Goal: Task Accomplishment & Management: Manage account settings

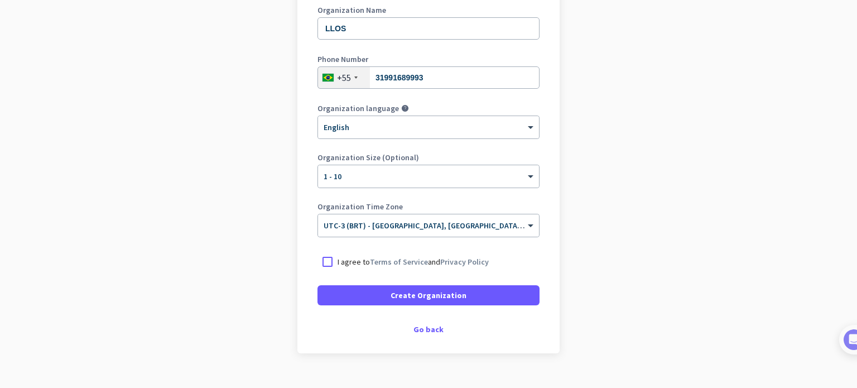
scroll to position [167, 0]
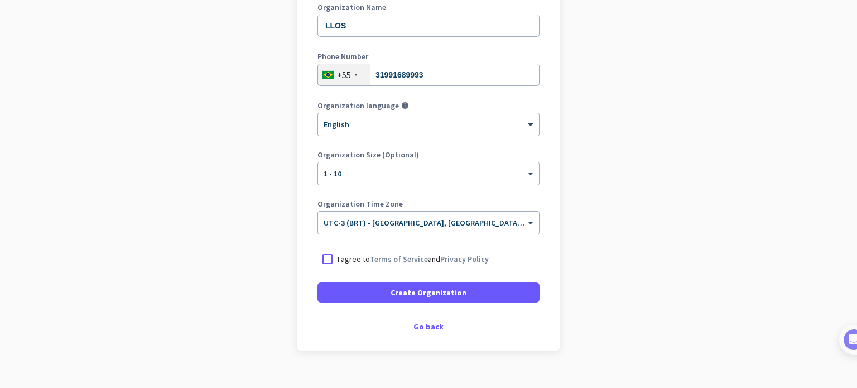
click at [386, 120] on div at bounding box center [428, 120] width 221 height 9
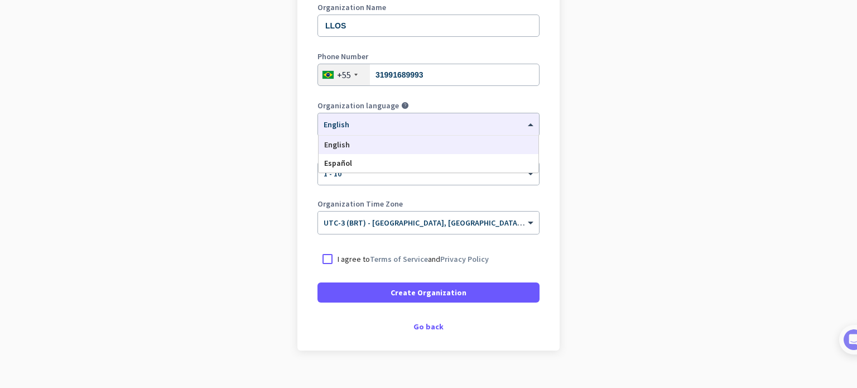
click at [560, 107] on app-onboarding-organization "Create Organization Note: You can always change this later, or support multiple…" at bounding box center [428, 164] width 857 height 483
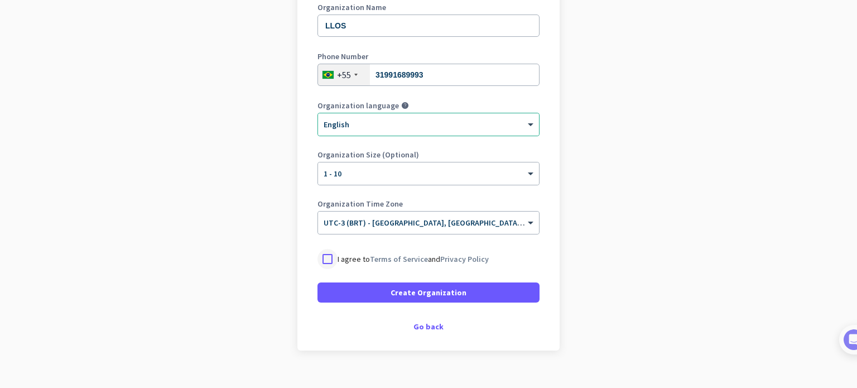
click at [323, 258] on div at bounding box center [327, 259] width 20 height 20
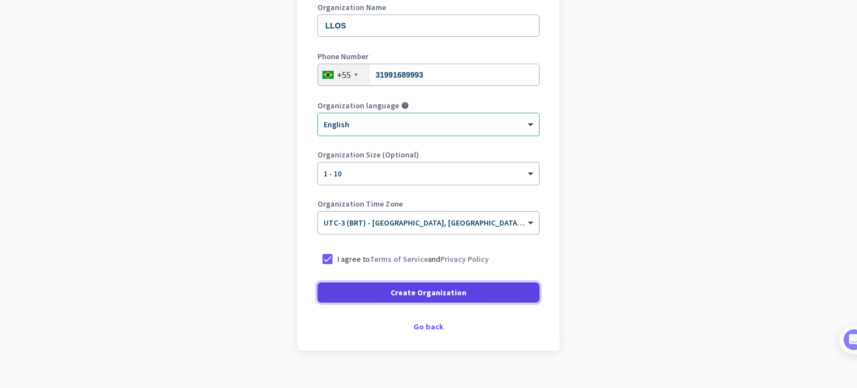
click at [400, 288] on span "Create Organization" at bounding box center [429, 292] width 76 height 11
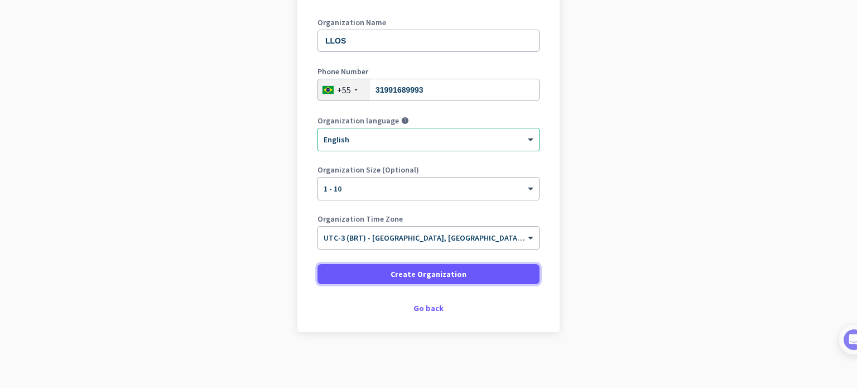
scroll to position [152, 0]
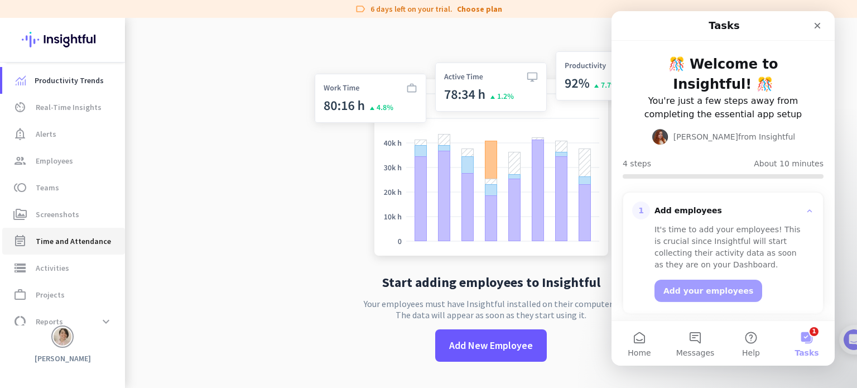
scroll to position [40, 0]
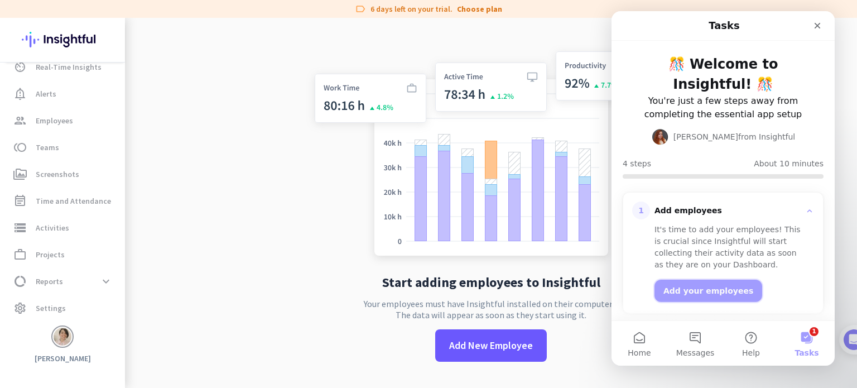
click at [705, 291] on button "Add your employees" at bounding box center [709, 291] width 108 height 22
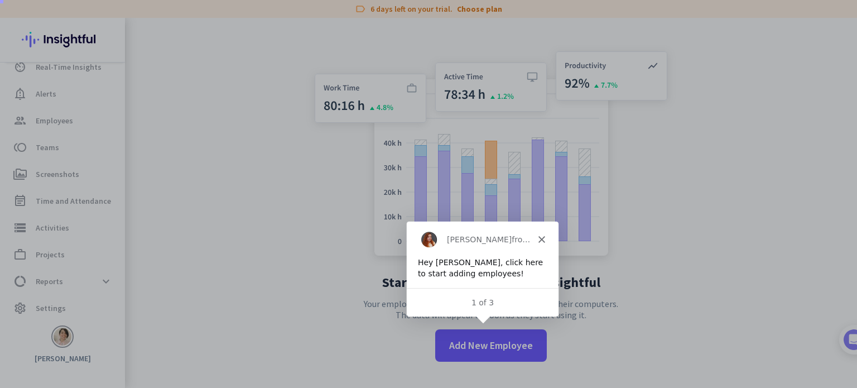
scroll to position [0, 0]
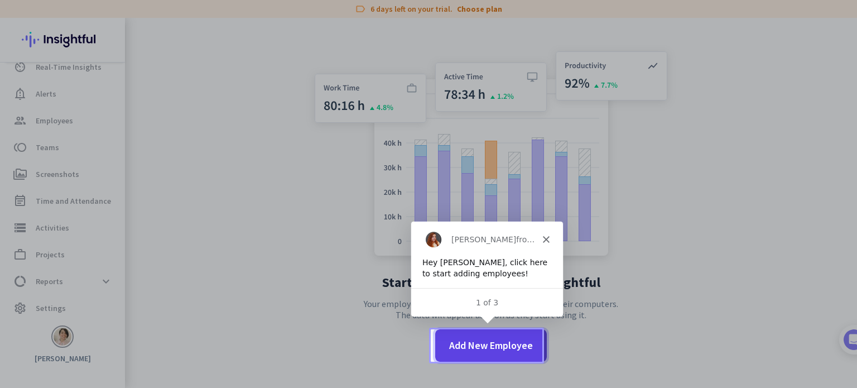
click at [487, 341] on span "Add New Employee" at bounding box center [491, 345] width 84 height 15
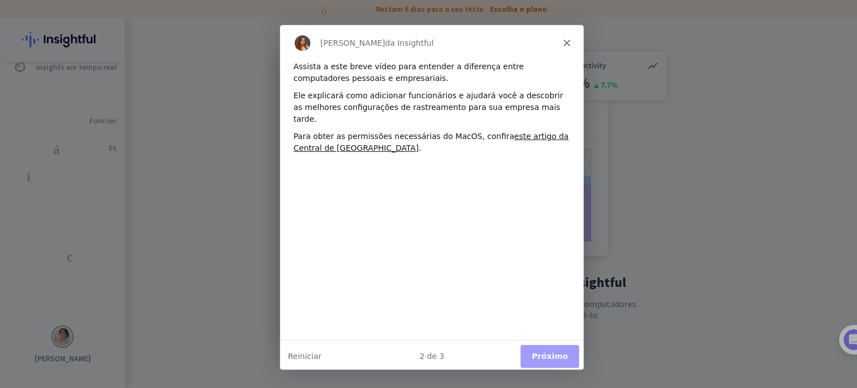
click at [564, 43] on polygon "Fechar" at bounding box center [566, 42] width 7 height 7
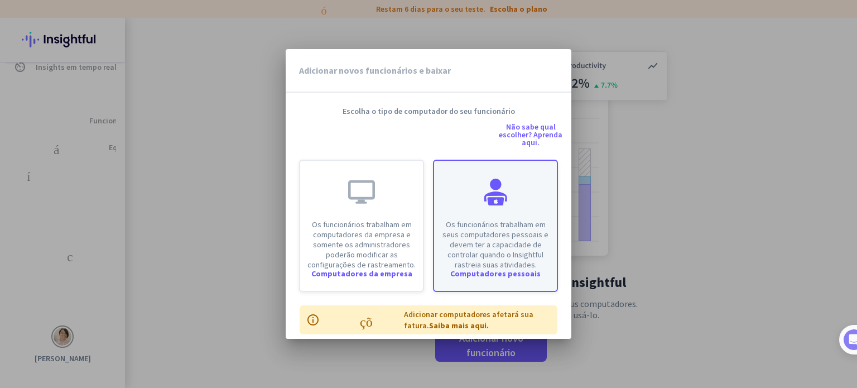
click at [482, 206] on div "Os funcionários trabalham em seus computadores pessoais e devem ter a capacidad…" at bounding box center [495, 215] width 123 height 109
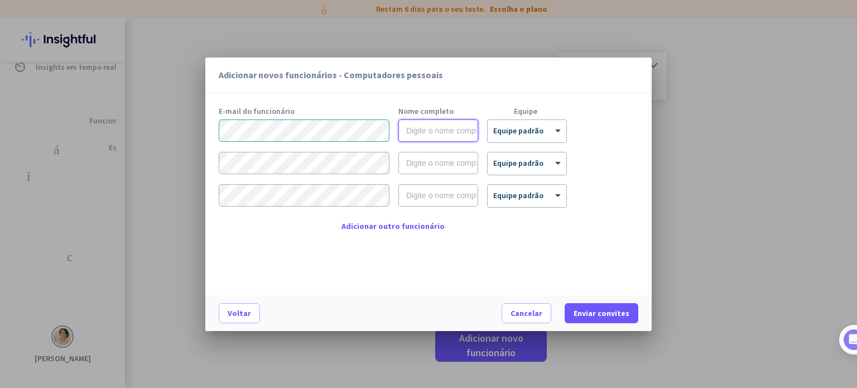
click at [424, 135] on input "text" at bounding box center [438, 130] width 80 height 22
type input "[PERSON_NAME] (Hotmail)"
click at [527, 137] on div "× Equipe padrão" at bounding box center [527, 131] width 79 height 22
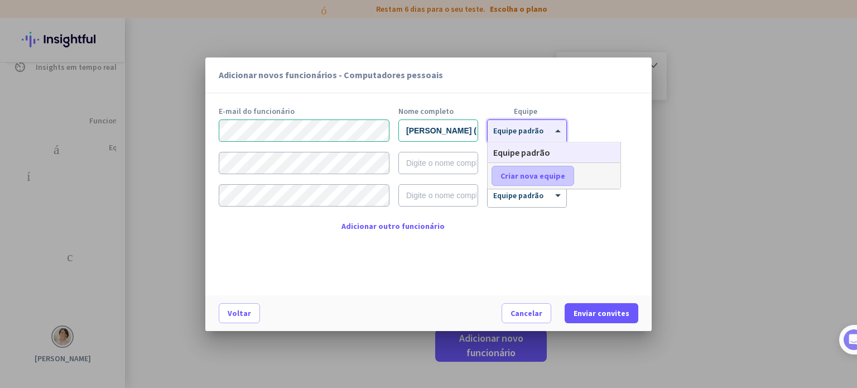
click at [531, 174] on font "Criar nova equipe" at bounding box center [533, 176] width 65 height 10
click at [533, 176] on input "text" at bounding box center [533, 176] width 83 height 20
type input "LLOS"
click at [613, 170] on span at bounding box center [598, 175] width 35 height 27
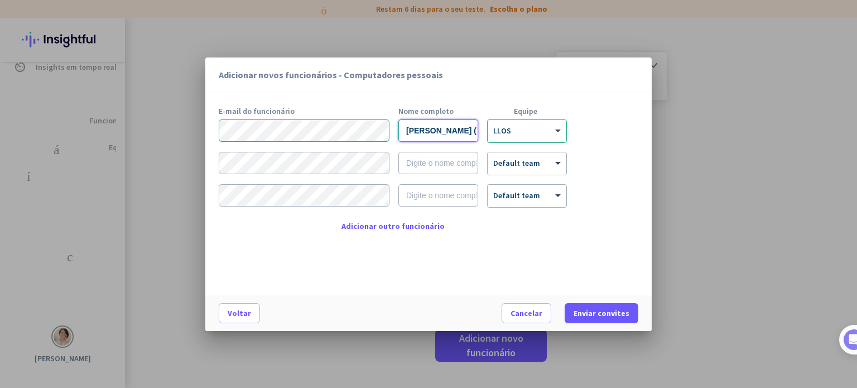
scroll to position [0, 18]
drag, startPoint x: 408, startPoint y: 129, endPoint x: 494, endPoint y: 128, distance: 85.9
click at [494, 128] on div "[PERSON_NAME] (Hotmail) × LLOS claro" at bounding box center [429, 130] width 420 height 23
click at [604, 311] on font "Enviar convites" at bounding box center [602, 313] width 56 height 10
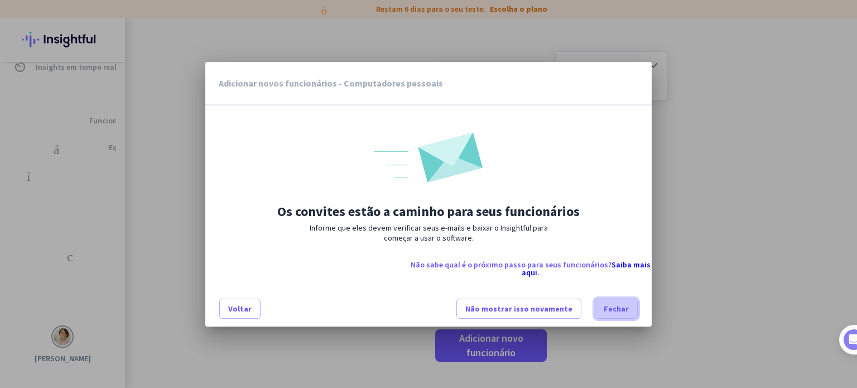
click at [607, 306] on font "Fechar" at bounding box center [616, 309] width 25 height 10
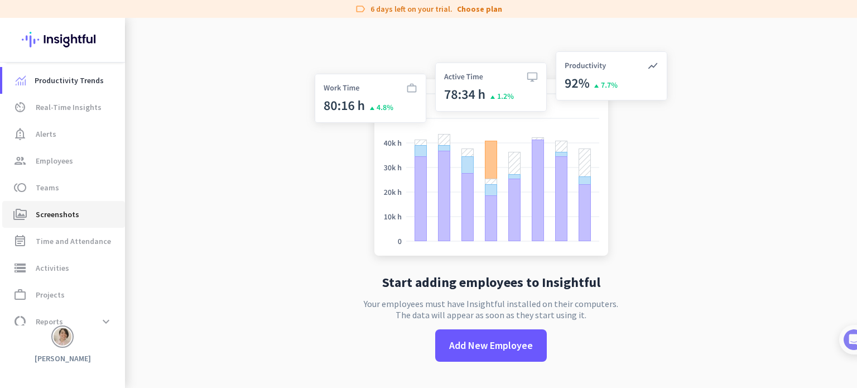
scroll to position [40, 0]
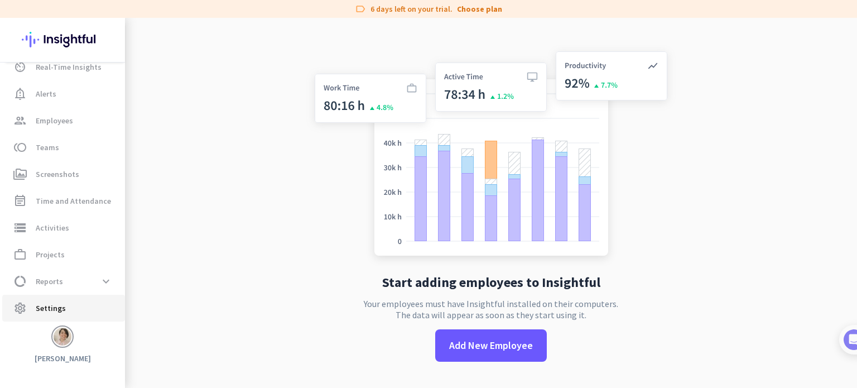
click at [63, 313] on span "settings Settings" at bounding box center [63, 307] width 105 height 13
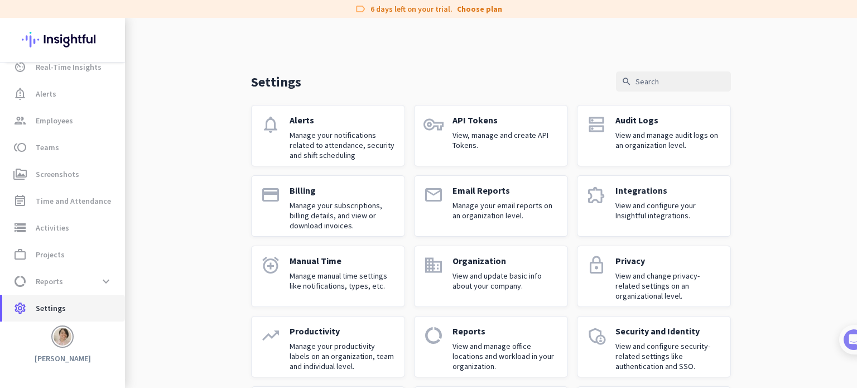
scroll to position [78, 0]
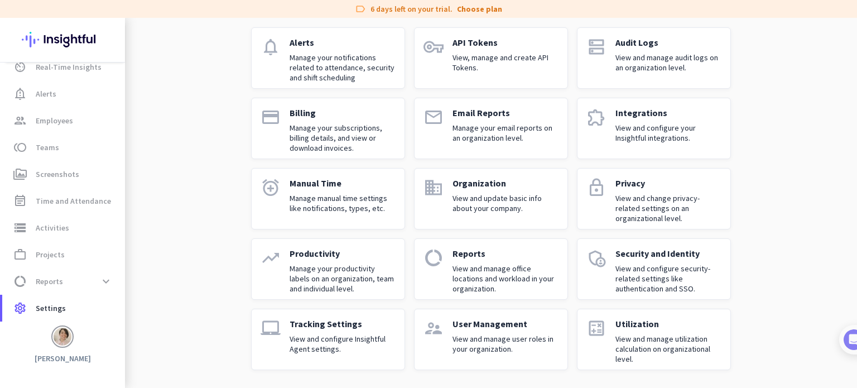
click at [771, 135] on div "Settings search notifications Alerts Manage your notifications related to atten…" at bounding box center [491, 164] width 732 height 448
click at [180, 144] on div "Settings search notifications Alerts Manage your notifications related to atten…" at bounding box center [491, 164] width 732 height 448
click at [64, 119] on span "Employees" at bounding box center [54, 120] width 37 height 13
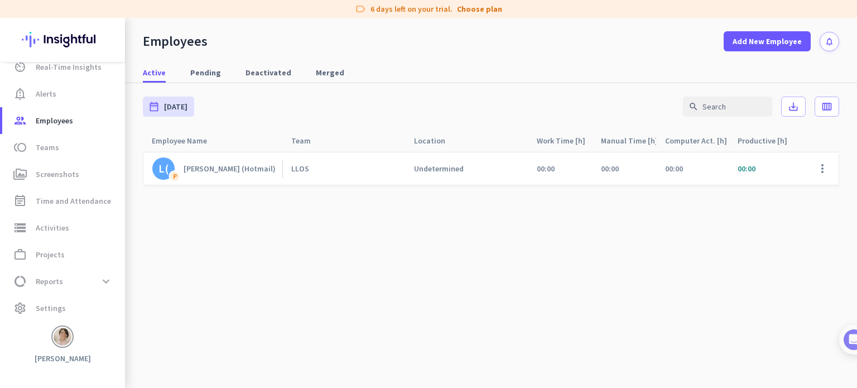
drag, startPoint x: 580, startPoint y: 276, endPoint x: 588, endPoint y: 292, distance: 17.5
click at [580, 276] on cdk-virtual-scroll-viewport "L( [PERSON_NAME] (Hotmail) LLOS Undetermined 00:00 00:00 00:00 00:00 00:00 00:0…" at bounding box center [491, 269] width 696 height 237
drag, startPoint x: 750, startPoint y: 338, endPoint x: 745, endPoint y: 328, distance: 10.5
click at [750, 338] on cdk-virtual-scroll-viewport "L( [PERSON_NAME] (Hotmail) LLOS Undetermined 00:00 00:00 00:00 00:00 00:00 00:0…" at bounding box center [491, 269] width 696 height 237
click at [94, 310] on span "settings Settings" at bounding box center [63, 307] width 105 height 13
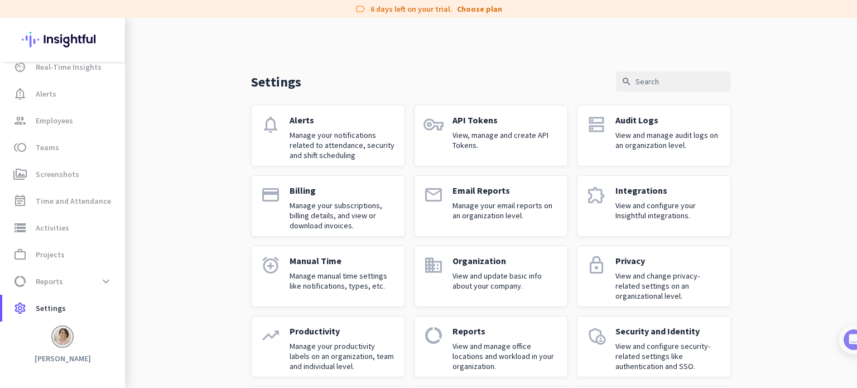
click at [646, 123] on p "Audit Logs" at bounding box center [668, 119] width 106 height 11
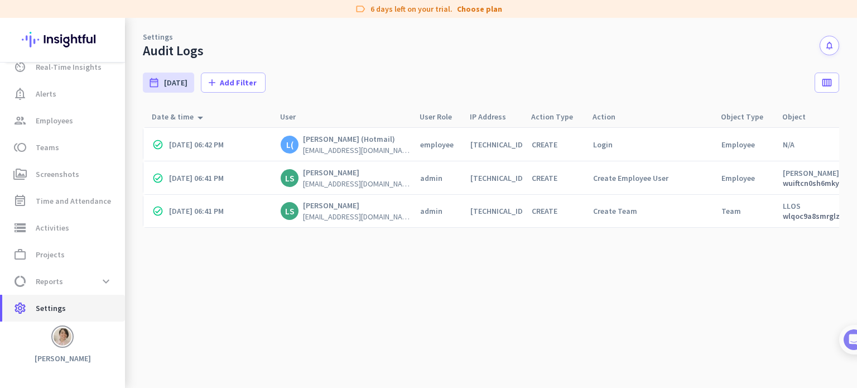
click at [51, 314] on span "Settings" at bounding box center [51, 307] width 30 height 13
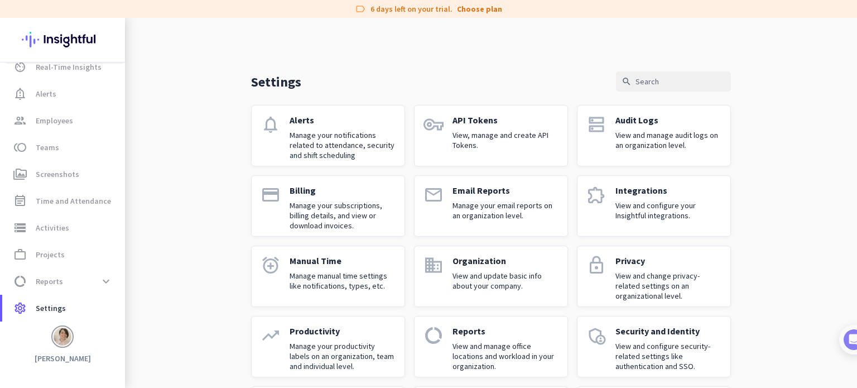
click at [462, 268] on div "Organization View and update basic info about your company." at bounding box center [506, 276] width 106 height 42
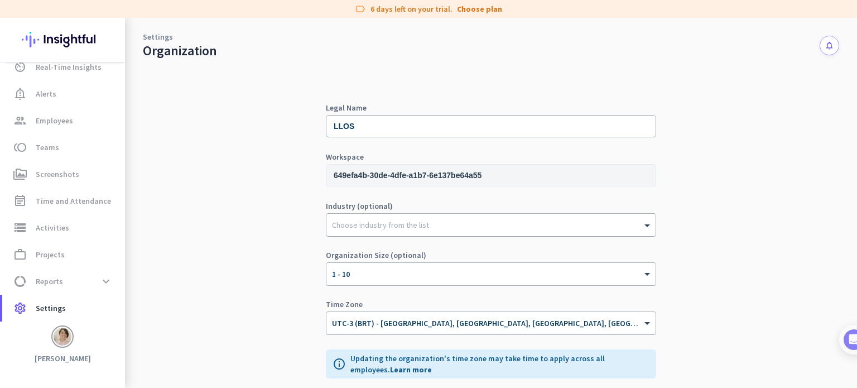
scroll to position [41, 0]
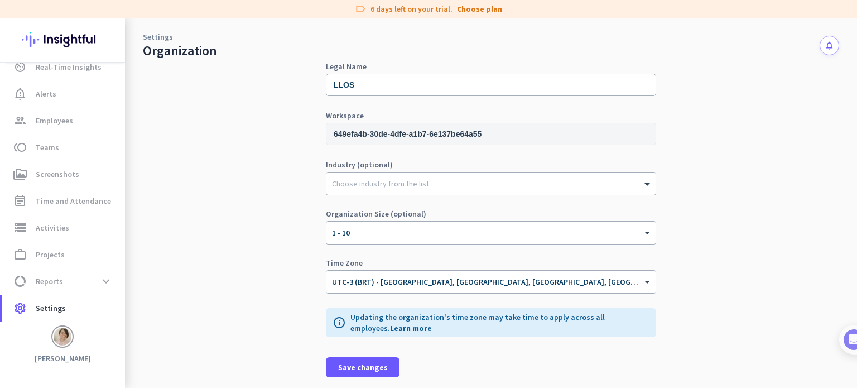
click at [494, 186] on div "Choose industry from the list" at bounding box center [483, 184] width 315 height 10
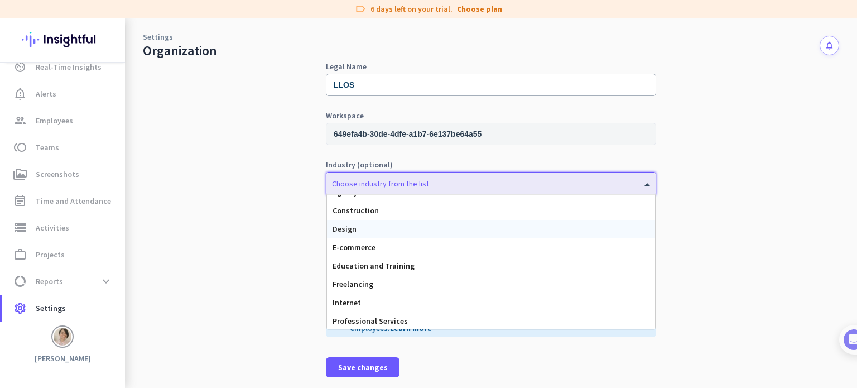
scroll to position [105, 0]
click at [309, 232] on div "Legal Name LLOS Workspace 649efa4b-30de-4dfe-a1b7-6e137be64a55 Industry (option…" at bounding box center [491, 203] width 696 height 370
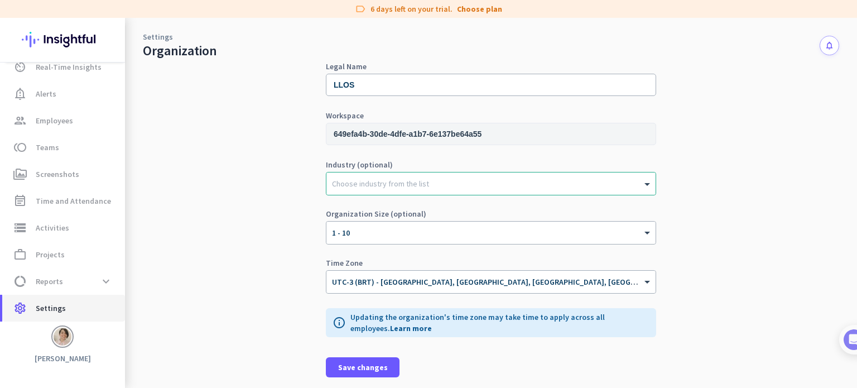
click at [84, 305] on span "settings Settings" at bounding box center [63, 307] width 105 height 13
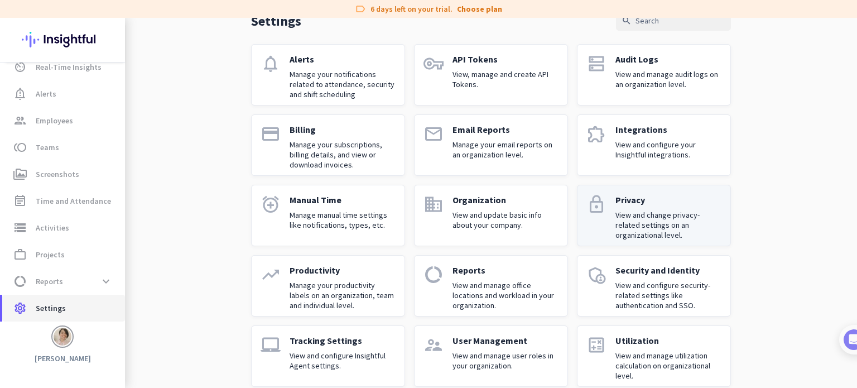
scroll to position [78, 0]
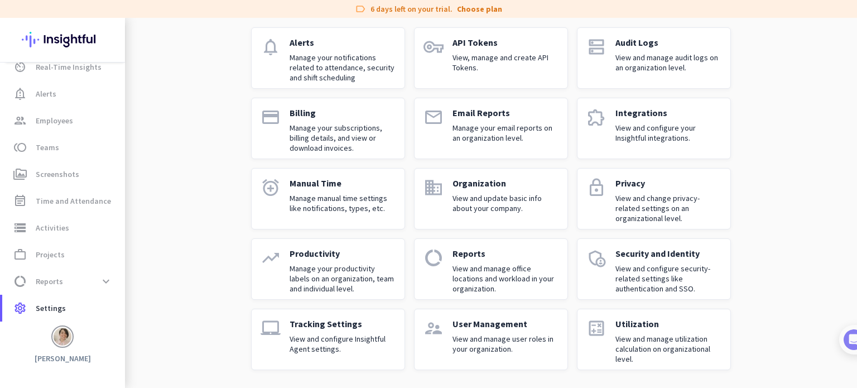
click at [665, 187] on p "Privacy" at bounding box center [668, 182] width 106 height 11
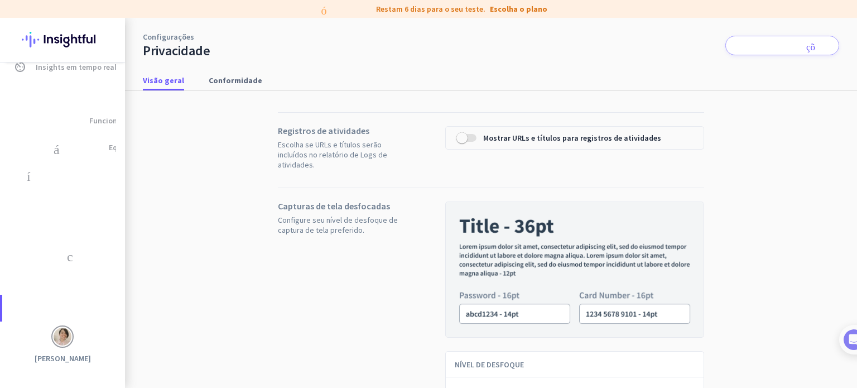
scroll to position [112, 0]
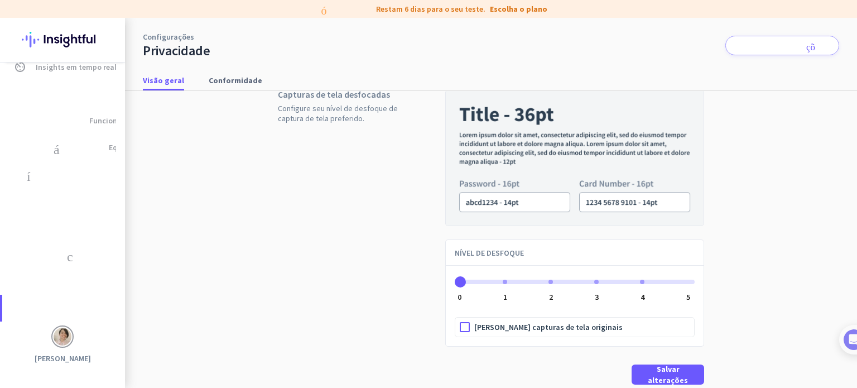
click at [503, 280] on div "ngx-slider" at bounding box center [505, 282] width 4 height 4
click at [457, 280] on div "ngx-slider" at bounding box center [459, 282] width 4 height 4
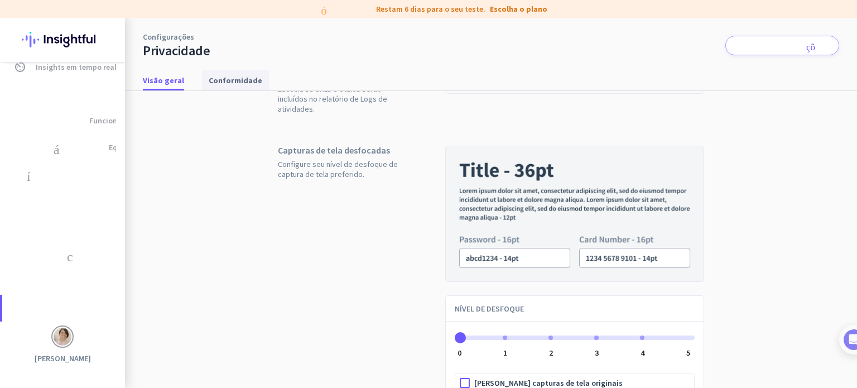
click at [228, 83] on font "Conformidade" at bounding box center [236, 80] width 54 height 10
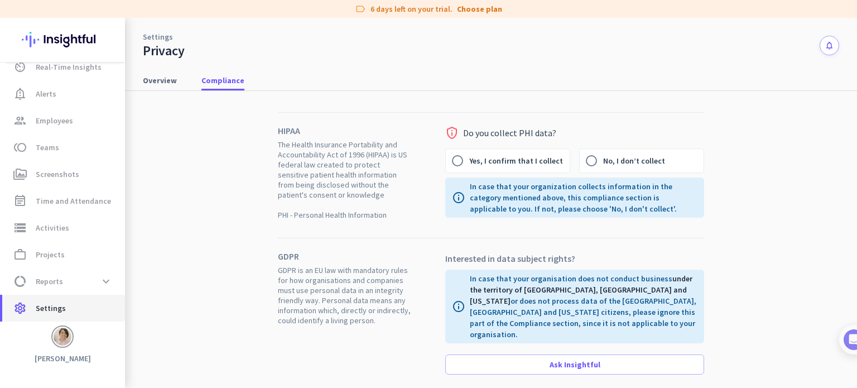
click at [60, 310] on span "Settings" at bounding box center [51, 307] width 30 height 13
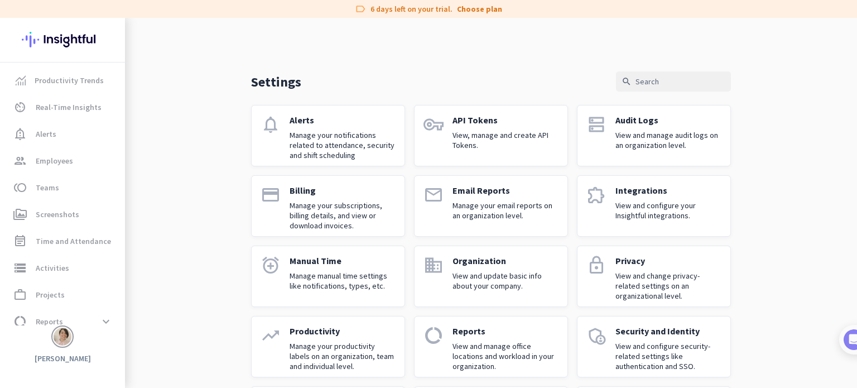
click at [80, 45] on img at bounding box center [62, 40] width 81 height 44
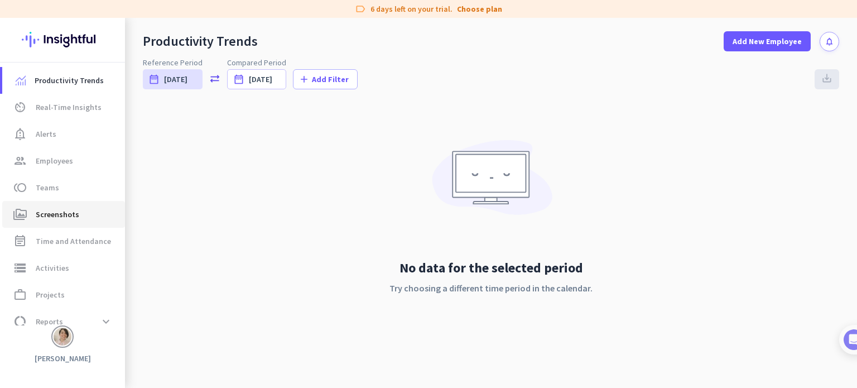
click at [62, 211] on span "Screenshots" at bounding box center [58, 214] width 44 height 13
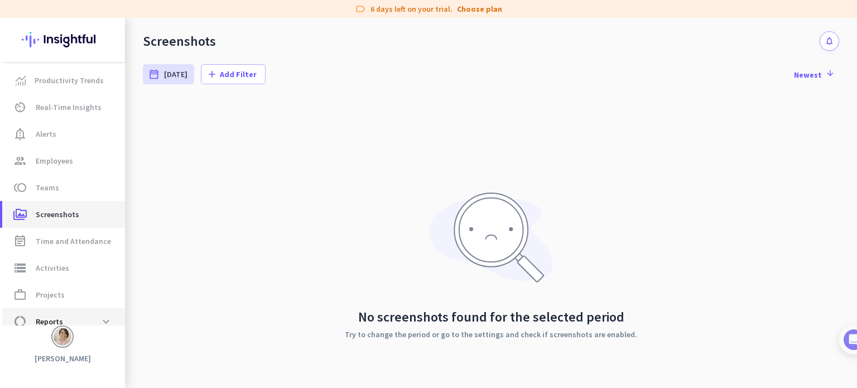
scroll to position [40, 0]
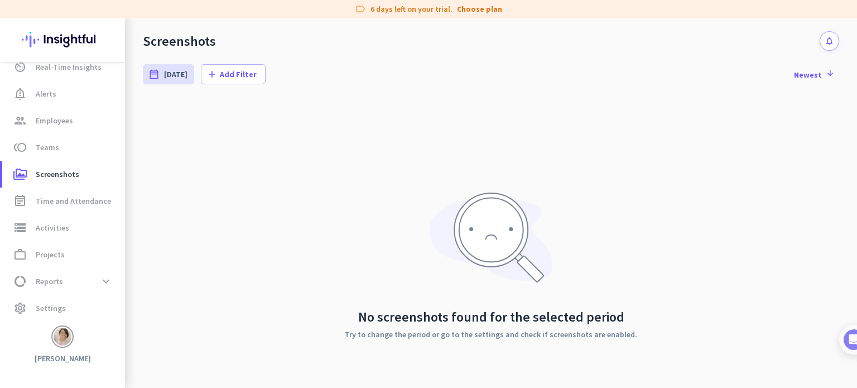
click at [257, 185] on div "No screenshots found for the selected period Try to change the period or go to …" at bounding box center [491, 265] width 696 height 335
click at [49, 225] on span "Activities" at bounding box center [52, 227] width 33 height 13
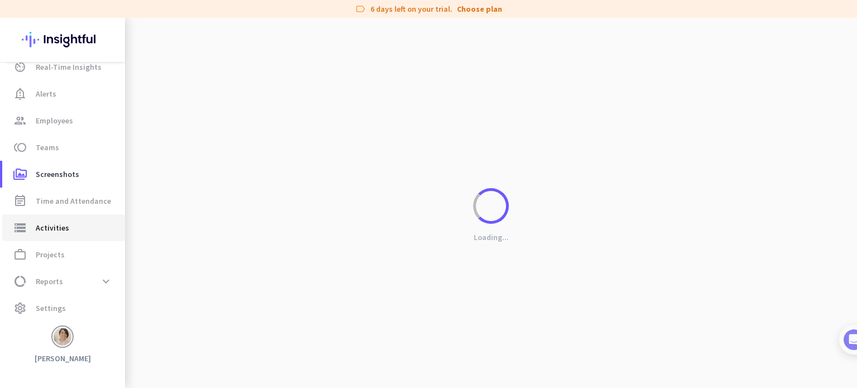
click at [49, 225] on span "Activities" at bounding box center [52, 227] width 33 height 13
type input "[DATE]"
